Goal: Check status: Check status

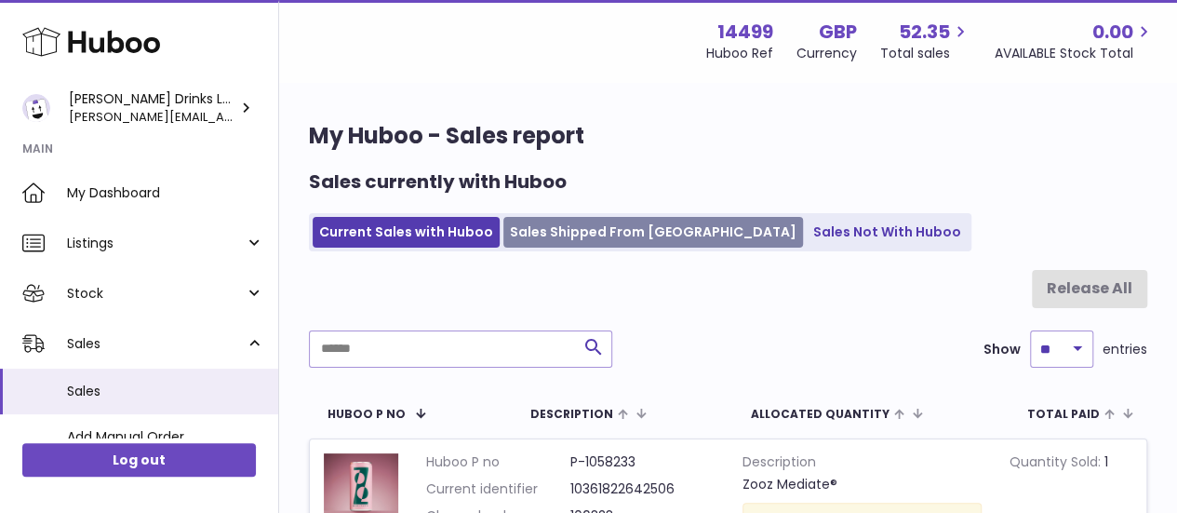
click at [540, 224] on link "Sales Shipped From [GEOGRAPHIC_DATA]" at bounding box center [653, 232] width 300 height 31
click at [571, 222] on link "Sales Shipped From [GEOGRAPHIC_DATA]" at bounding box center [653, 232] width 300 height 31
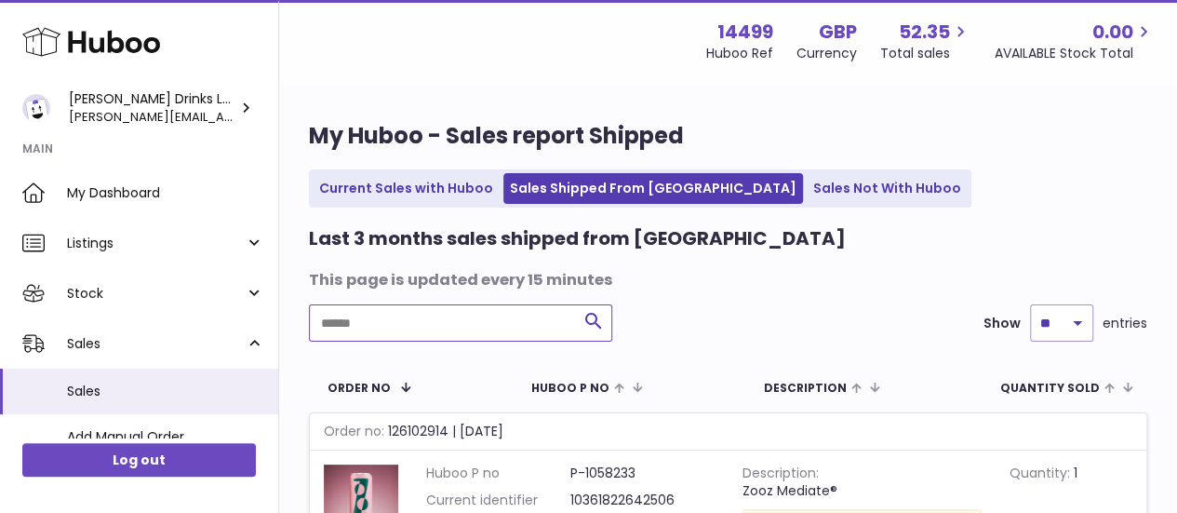
click at [385, 323] on input "text" at bounding box center [460, 322] width 303 height 37
paste input "****"
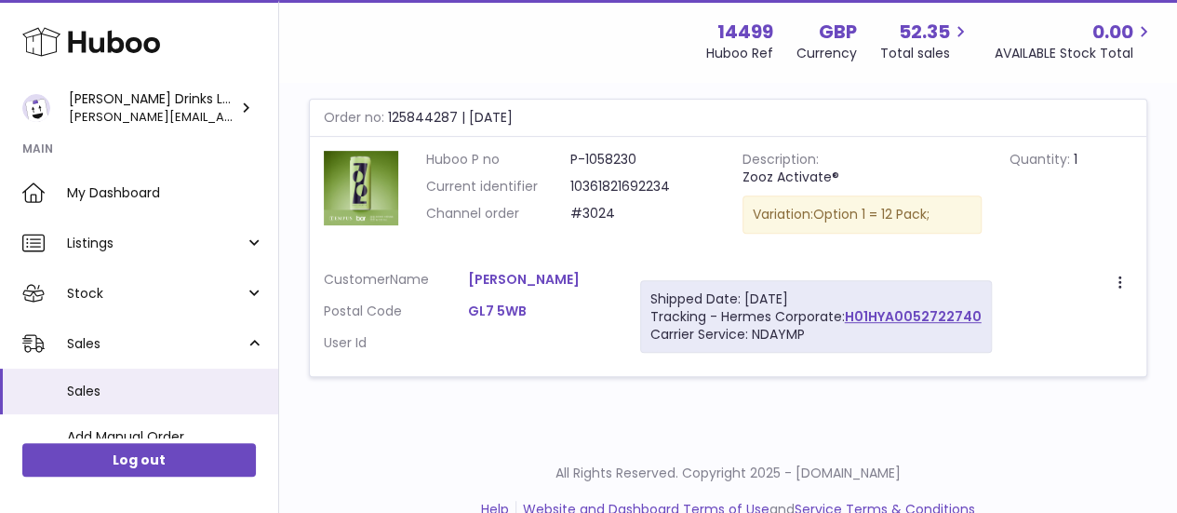
scroll to position [283, 0]
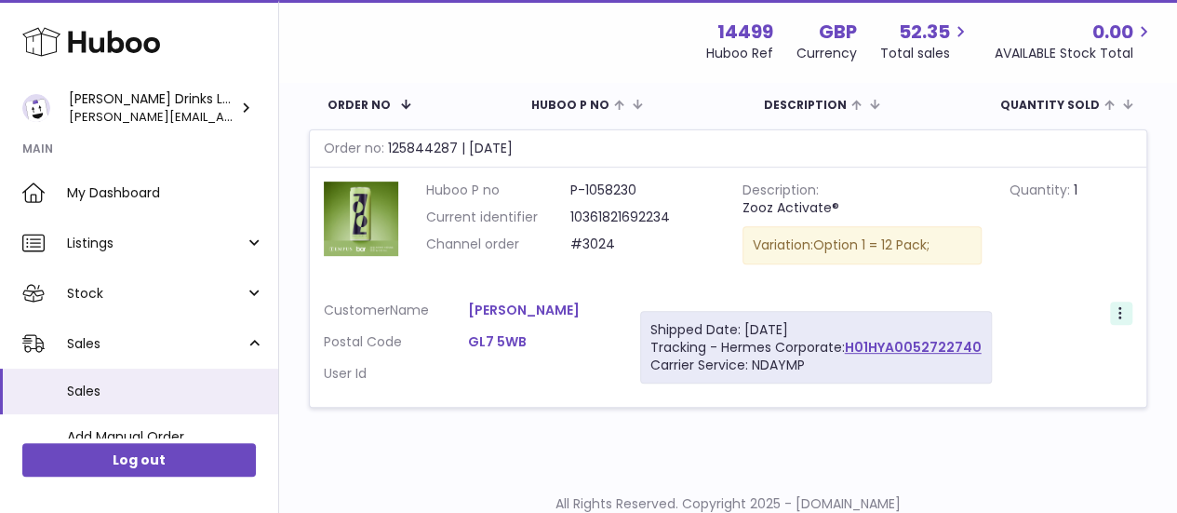
type input "****"
click at [1124, 310] on icon at bounding box center [1121, 314] width 21 height 19
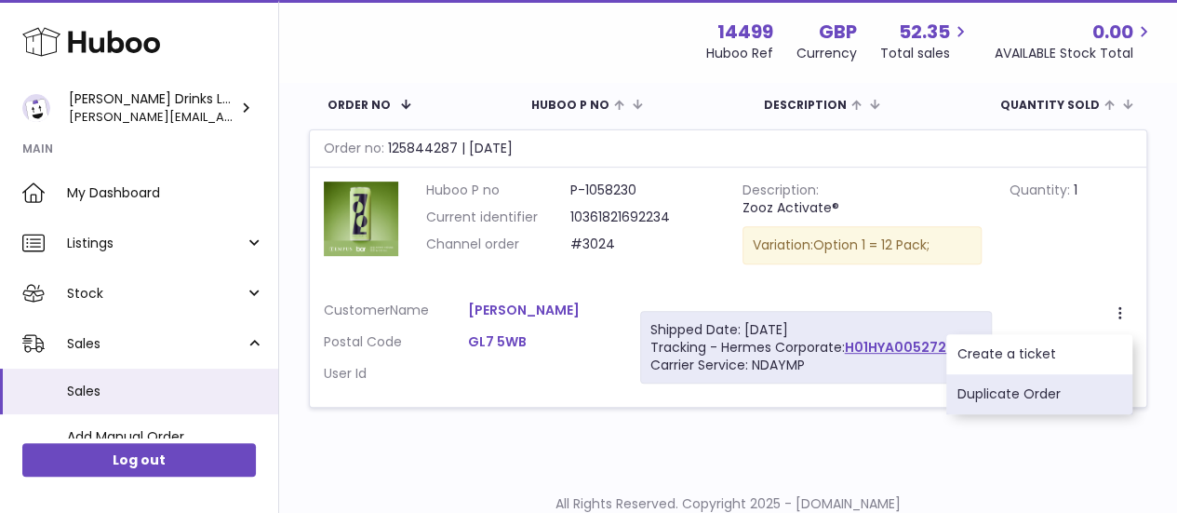
click at [1050, 403] on li "Duplicate Order" at bounding box center [1039, 394] width 186 height 40
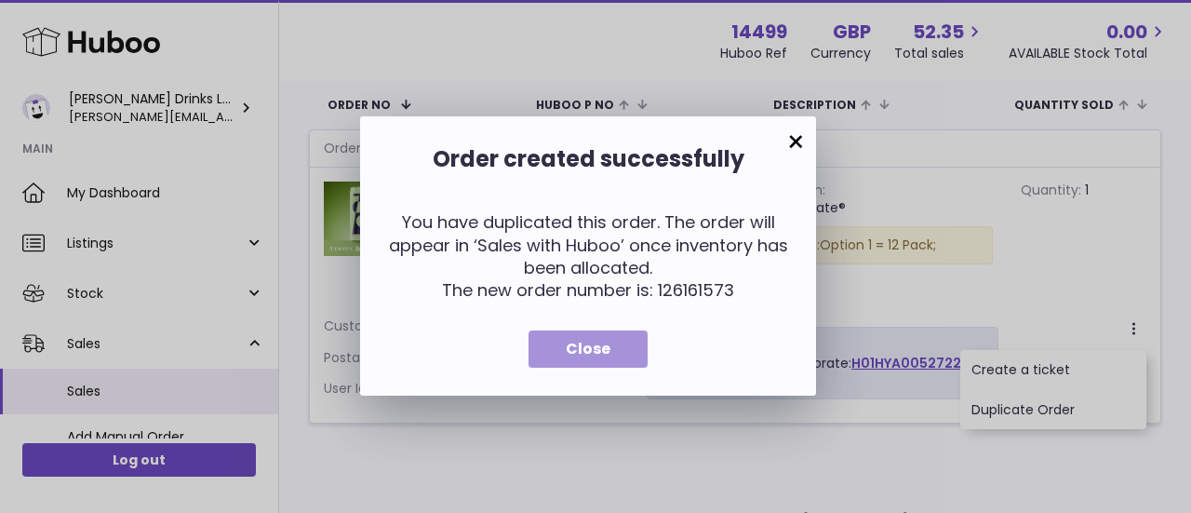
click at [562, 351] on button "Close" at bounding box center [587, 349] width 119 height 38
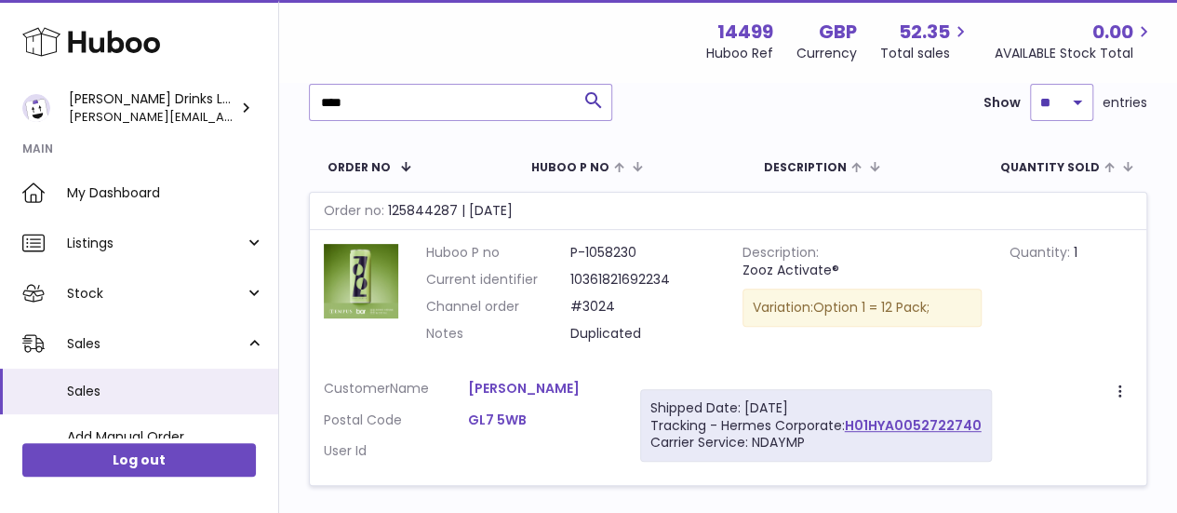
scroll to position [221, 0]
drag, startPoint x: 460, startPoint y: 386, endPoint x: 560, endPoint y: 388, distance: 100.5
click at [560, 388] on dl "Customer Name Linda O'Brien Postal Code GL7 5WB User Id" at bounding box center [468, 424] width 288 height 90
copy dl "[PERSON_NAME]"
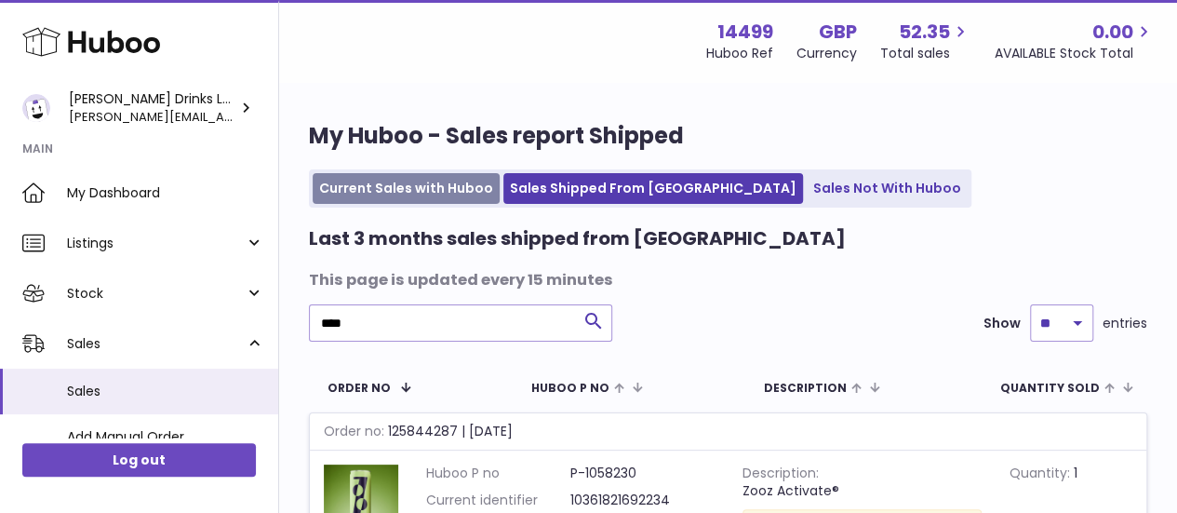
click at [387, 189] on link "Current Sales with Huboo" at bounding box center [406, 188] width 187 height 31
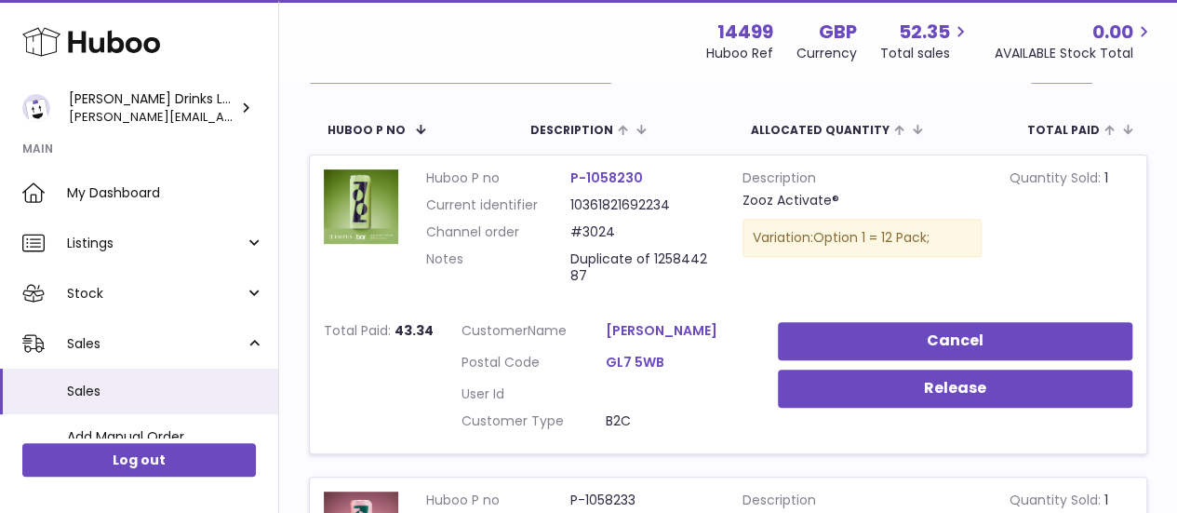
scroll to position [289, 0]
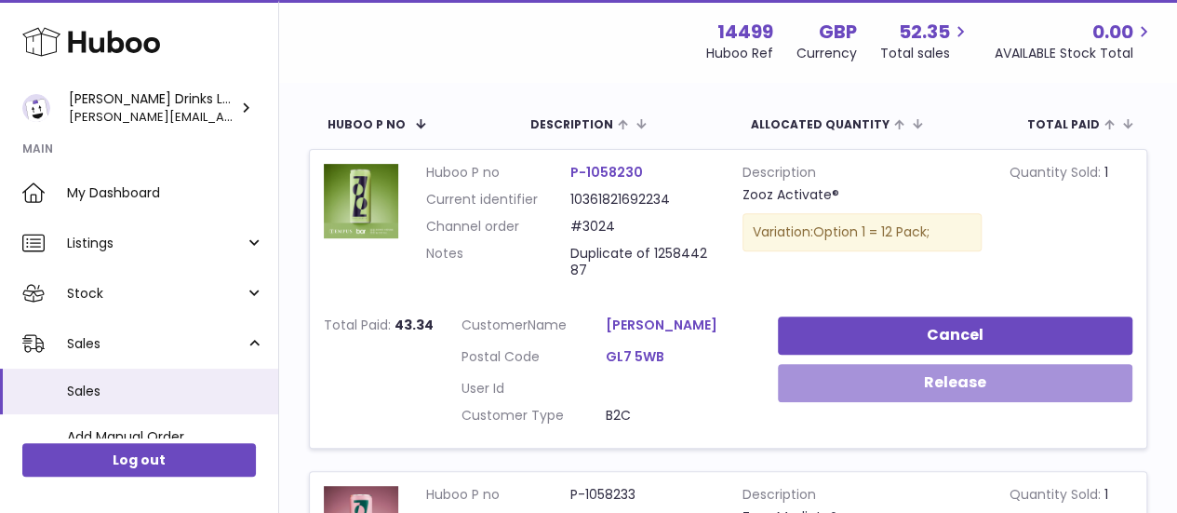
click at [944, 379] on button "Release" at bounding box center [955, 383] width 355 height 38
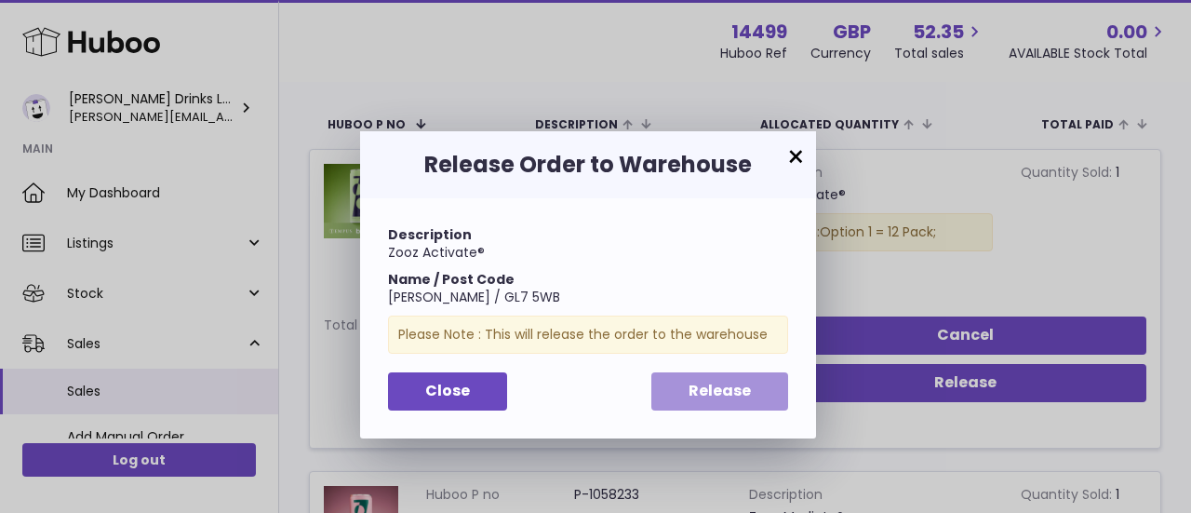
click at [709, 394] on span "Release" at bounding box center [719, 390] width 62 height 21
